Goal: Browse casually: Explore the website without a specific task or goal

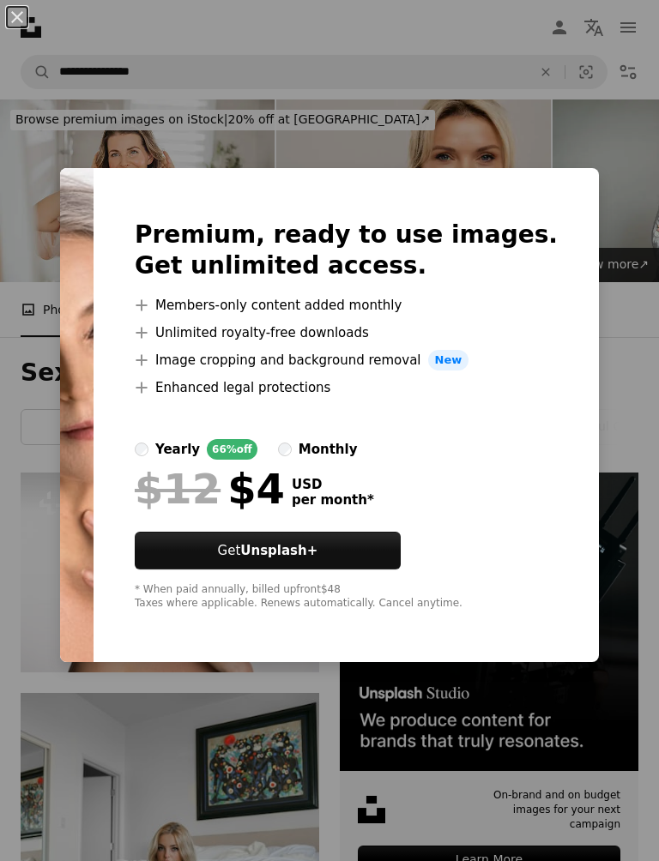
scroll to position [93, 0]
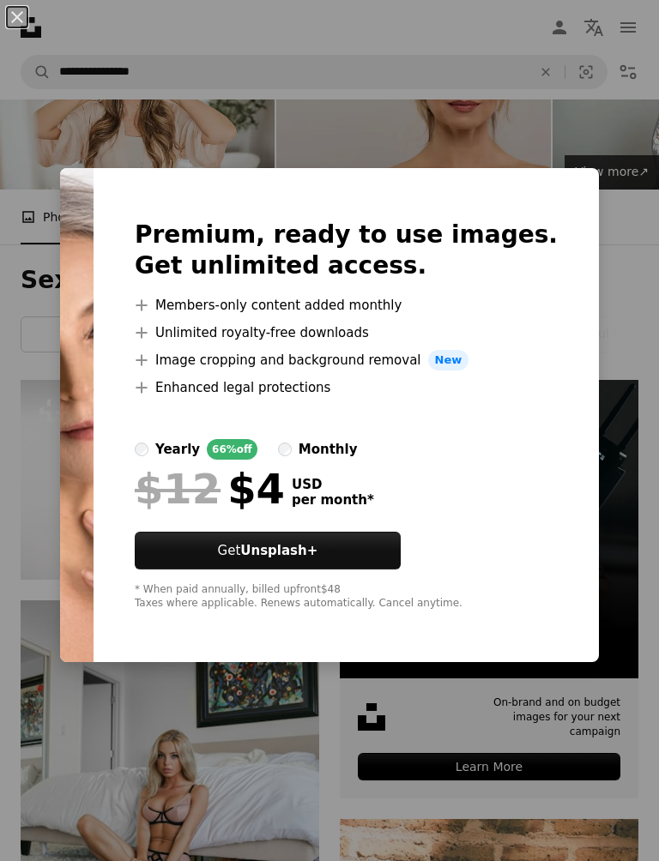
click at [196, 171] on div "Premium, ready to use images. Get unlimited access. A plus sign Members-only co…" at bounding box center [346, 415] width 505 height 494
click at [293, 850] on div "An X shape Premium, ready to use images. Get unlimited access. A plus sign Memb…" at bounding box center [329, 430] width 659 height 861
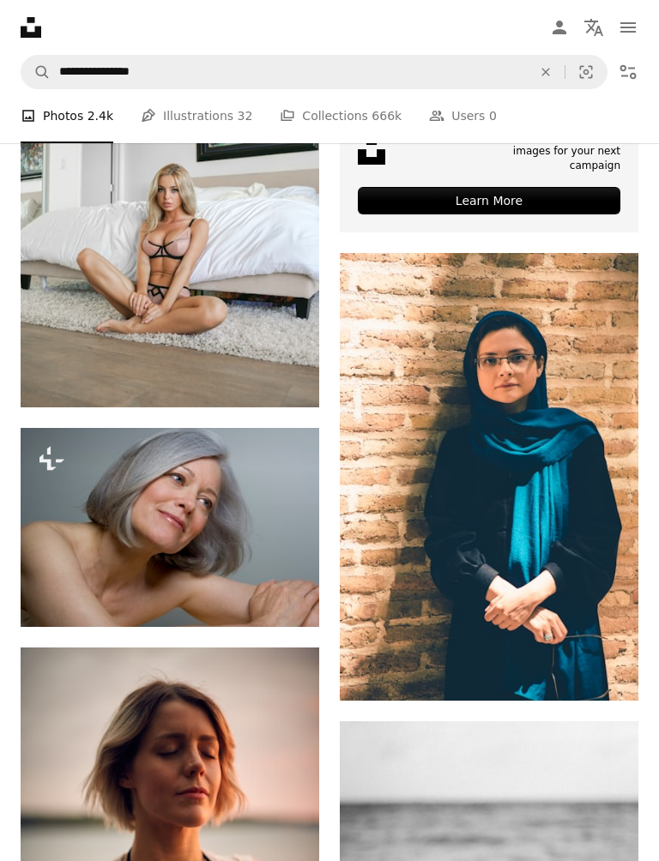
scroll to position [659, 0]
click at [456, 522] on img at bounding box center [489, 477] width 299 height 448
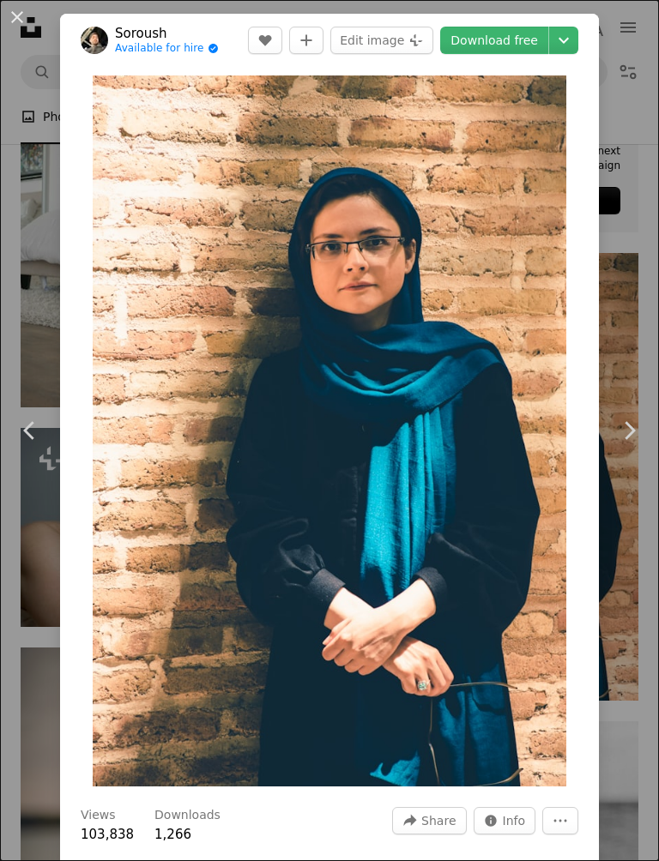
click at [394, 528] on img "Zoom in on this image" at bounding box center [330, 430] width 474 height 711
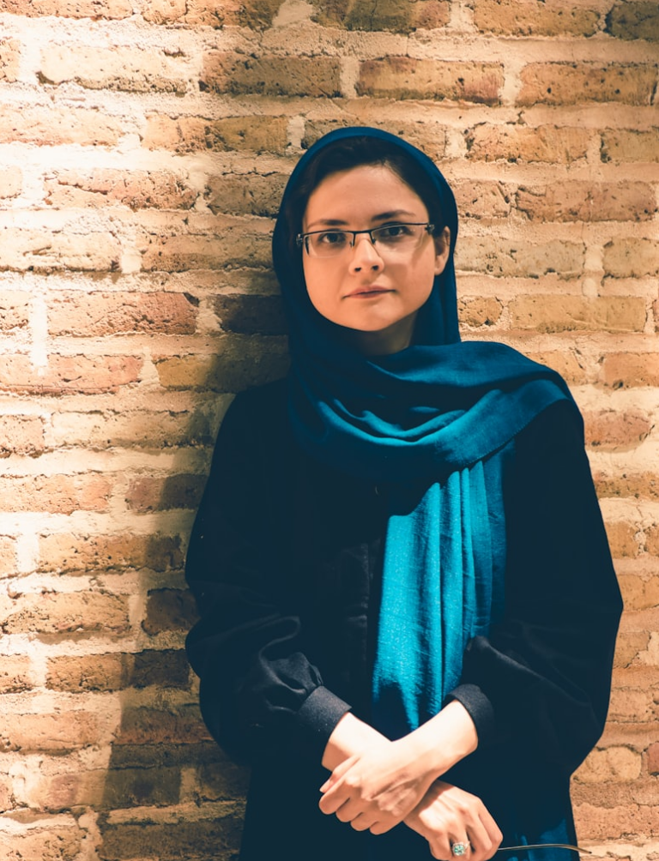
click at [448, 500] on img "Zoom out on this image" at bounding box center [329, 494] width 661 height 991
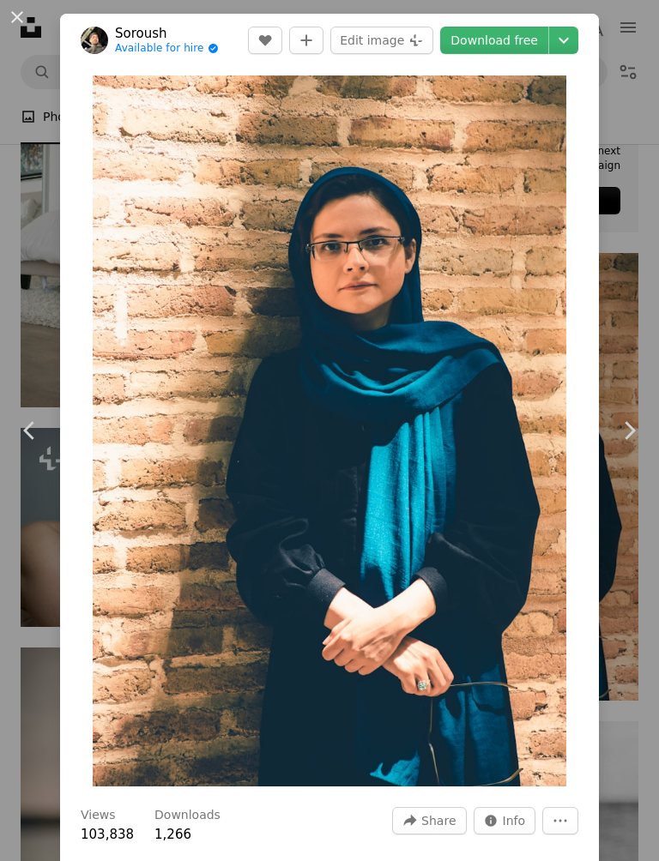
click at [370, 424] on img "Zoom in on this image" at bounding box center [330, 430] width 474 height 711
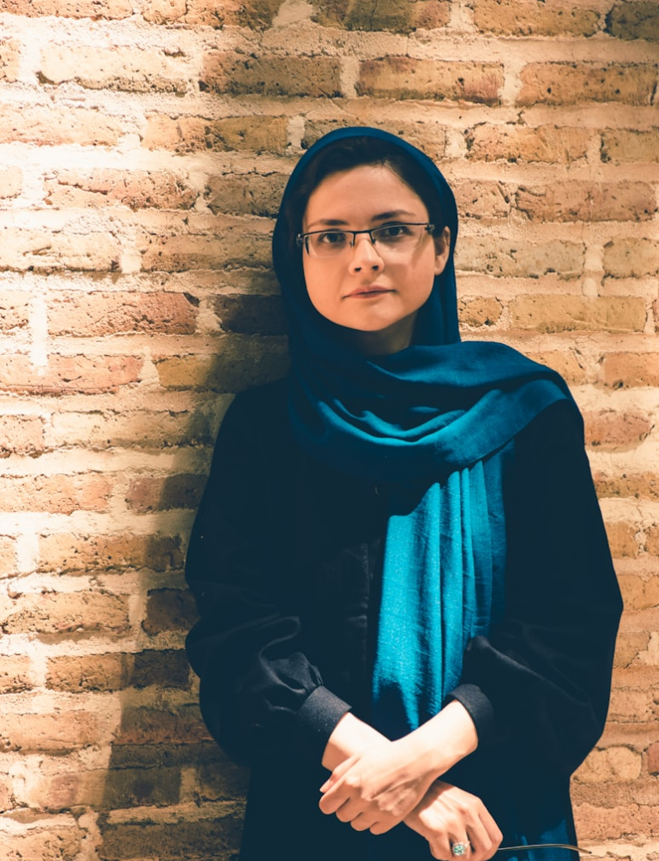
scroll to position [64, 0]
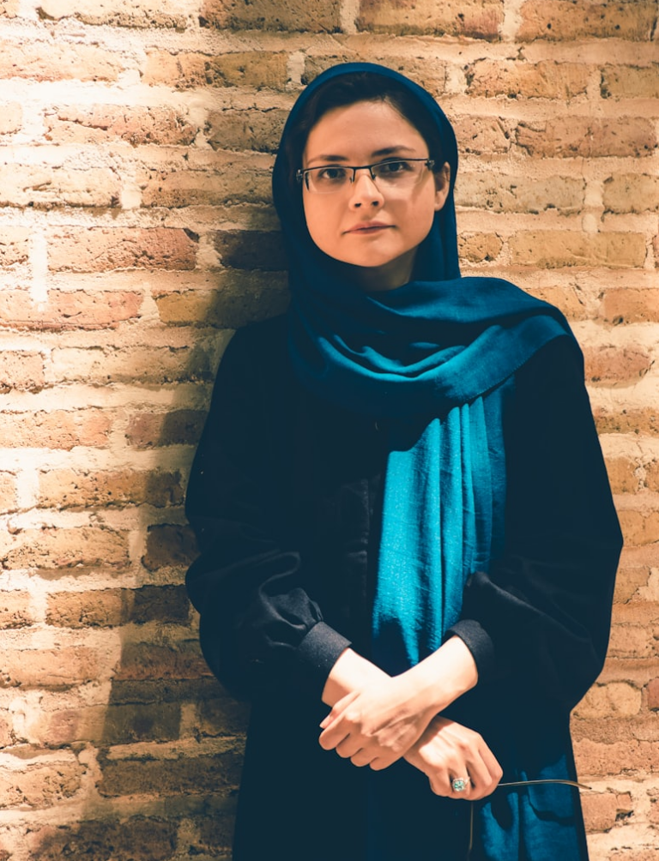
click at [431, 467] on img "Zoom out on this image" at bounding box center [329, 430] width 661 height 991
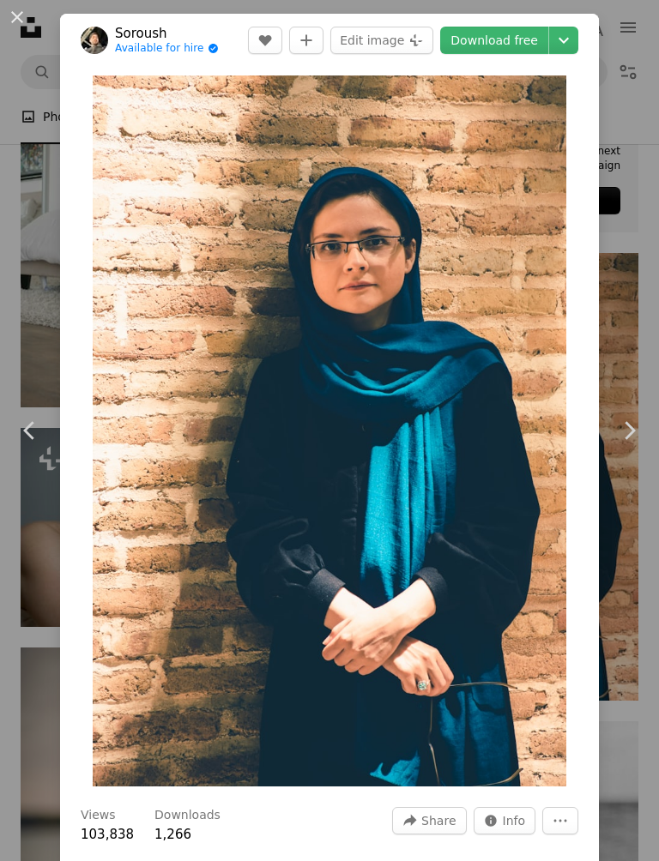
click at [416, 476] on img "Zoom in on this image" at bounding box center [330, 430] width 474 height 711
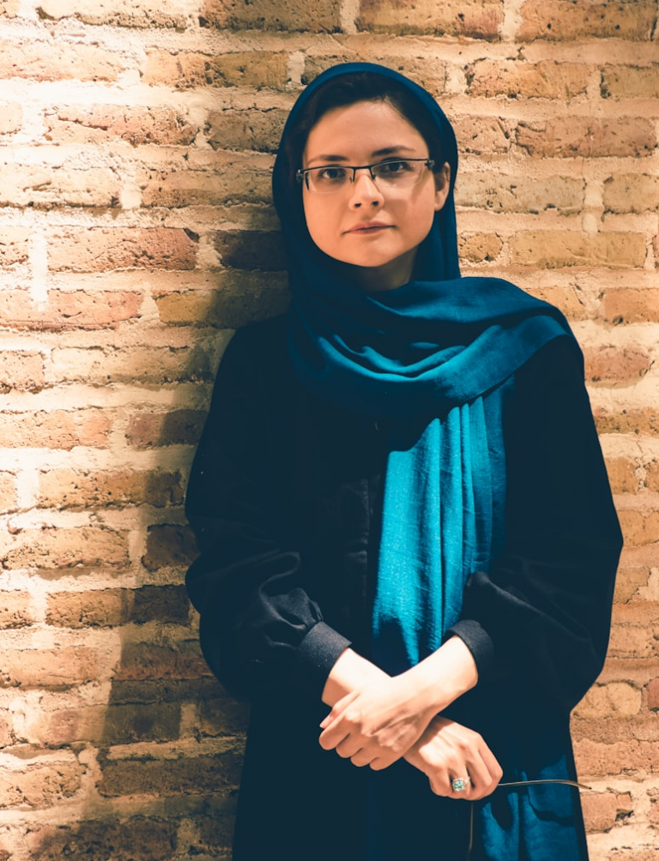
click at [415, 460] on img "Zoom out on this image" at bounding box center [329, 430] width 661 height 991
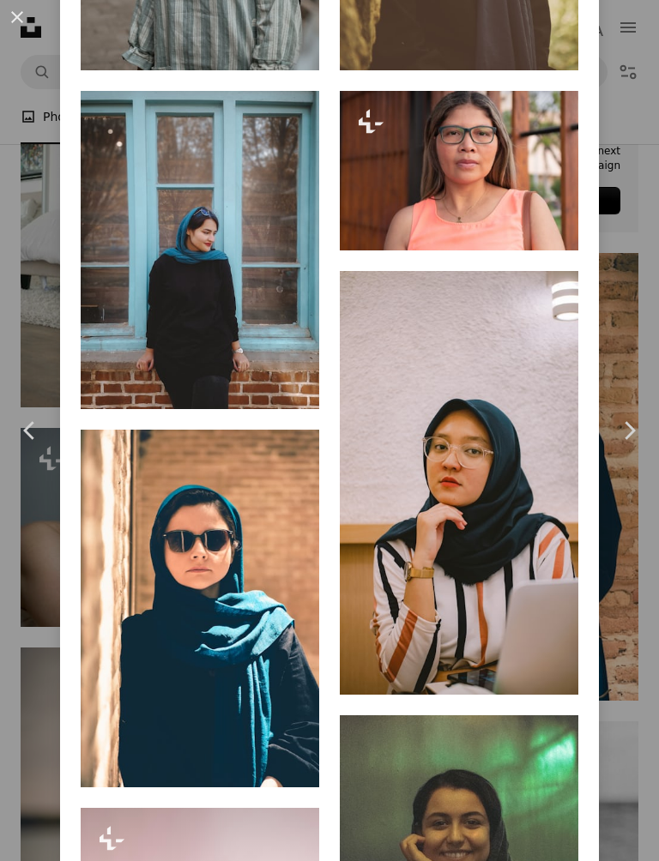
scroll to position [1694, 0]
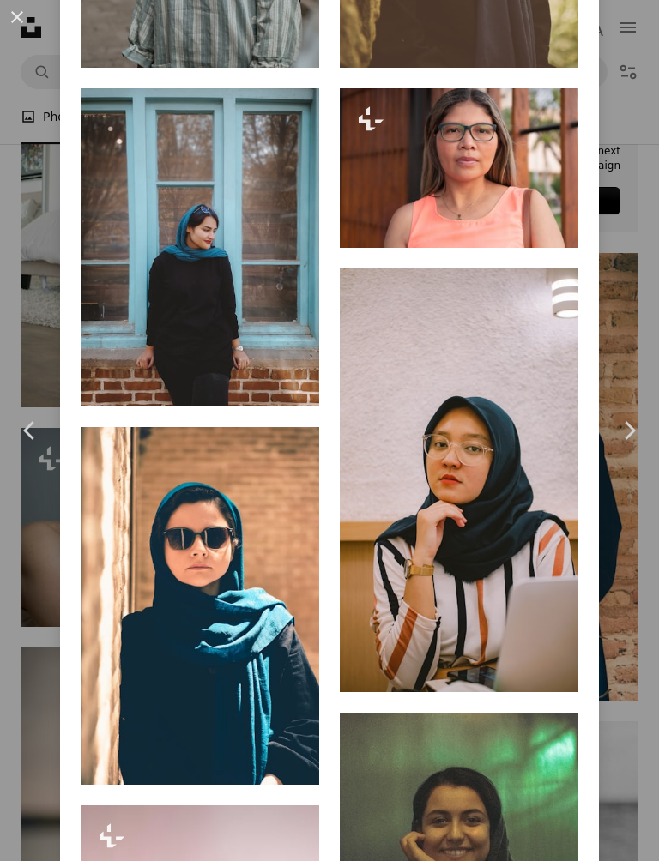
click at [502, 443] on img at bounding box center [459, 481] width 239 height 424
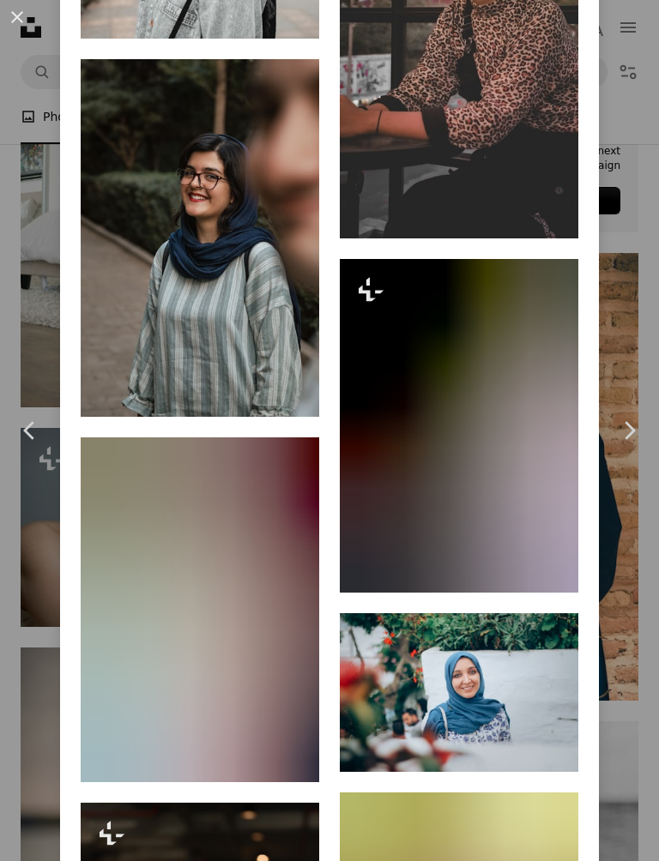
scroll to position [3877, 0]
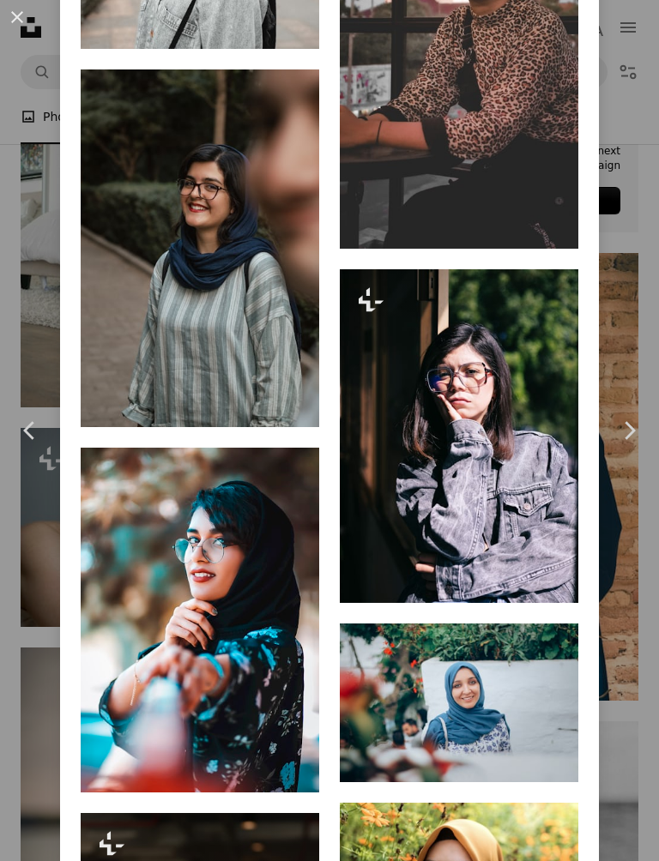
click at [21, 22] on button "An X shape" at bounding box center [17, 17] width 21 height 21
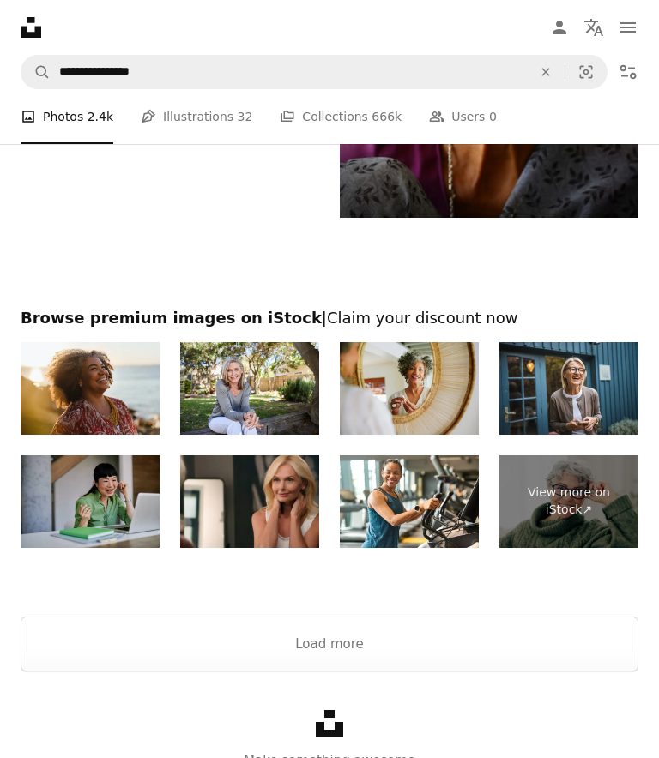
scroll to position [4628, 0]
